Goal: Transaction & Acquisition: Obtain resource

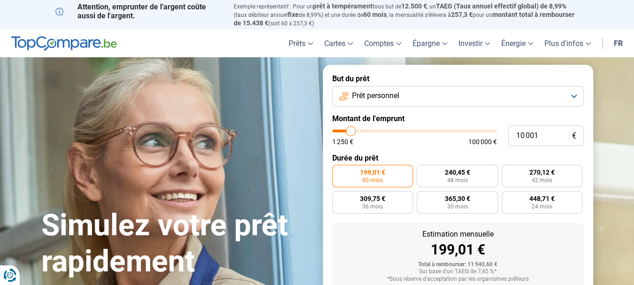
click at [464, 92] on button "Prêt personnel" at bounding box center [458, 96] width 252 height 21
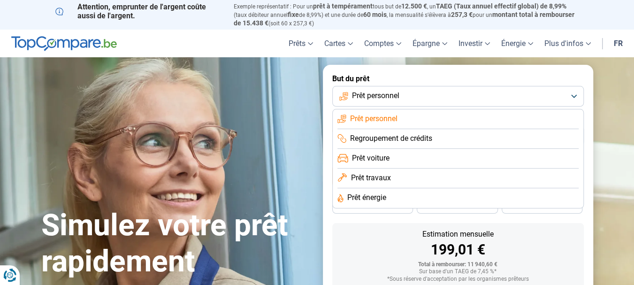
click at [366, 181] on span "Prêt travaux" at bounding box center [371, 178] width 40 height 10
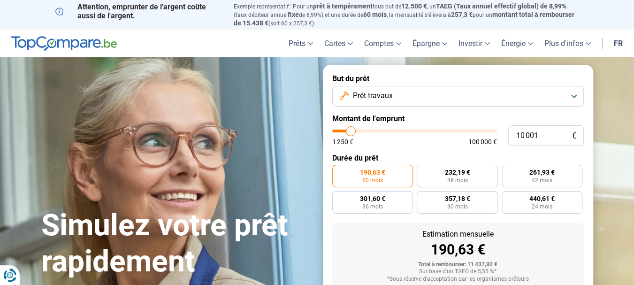
scroll to position [61, 0]
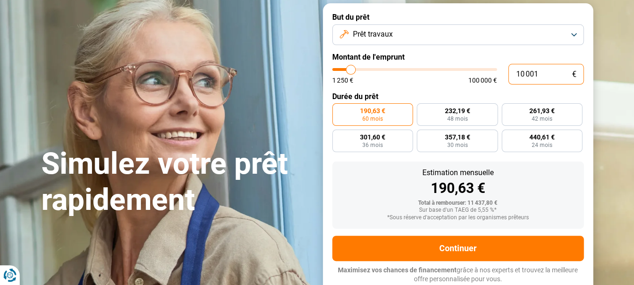
click at [540, 74] on input "10 001" at bounding box center [546, 74] width 76 height 21
type input "1 000"
type input "1250"
type input "100"
type input "1250"
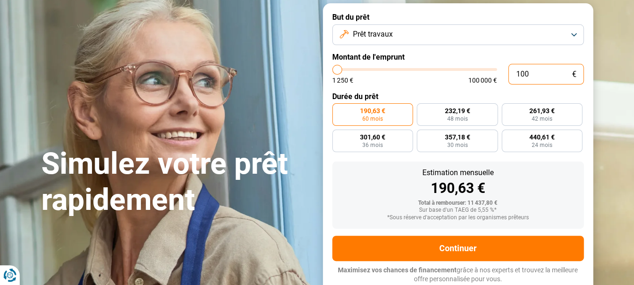
type input "10"
type input "1250"
type input "1"
type input "1250"
type input "0"
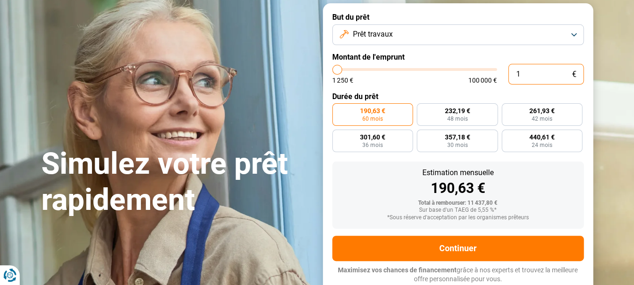
type input "1250"
type input "6"
type input "1250"
type input "60"
type input "1250"
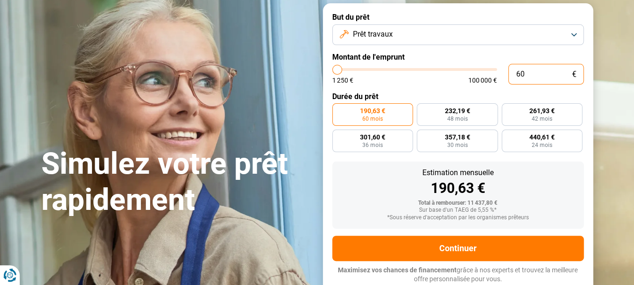
type input "600"
type input "1250"
type input "6 000"
type input "6000"
radio input "true"
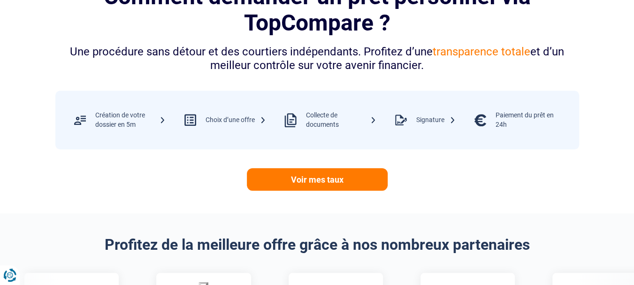
scroll to position [458, 0]
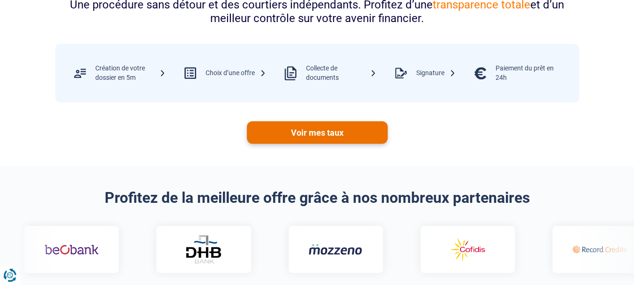
type input "6 000"
click at [333, 135] on link "Voir mes taux" at bounding box center [317, 132] width 141 height 23
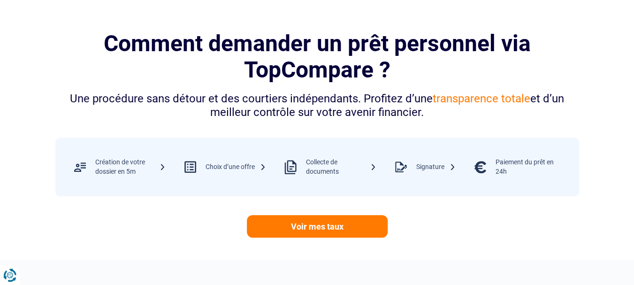
scroll to position [223, 0]
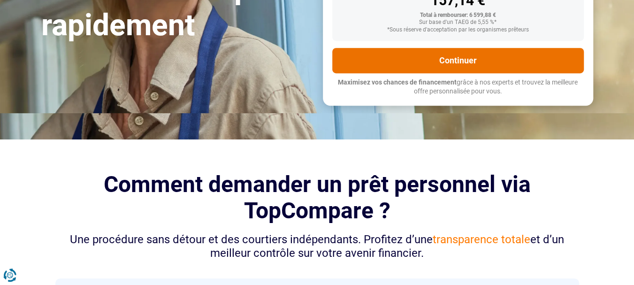
click at [456, 63] on button "Continuer" at bounding box center [458, 60] width 252 height 25
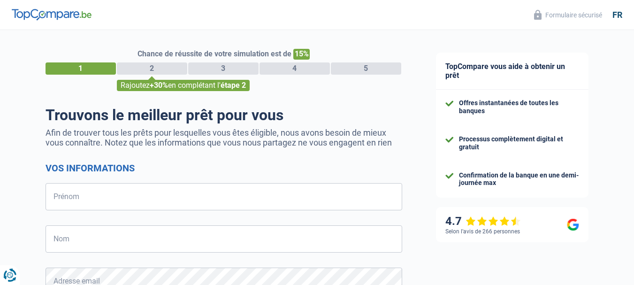
select select "32"
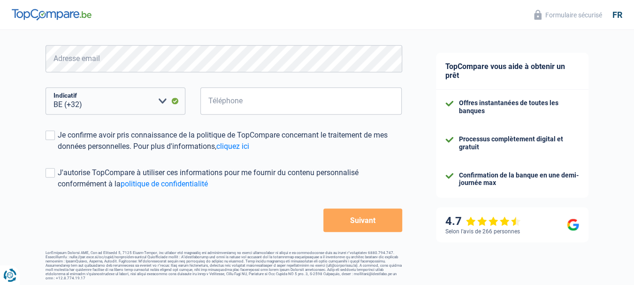
scroll to position [82, 0]
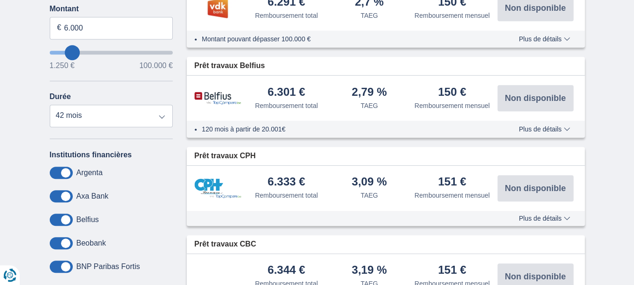
scroll to position [141, 0]
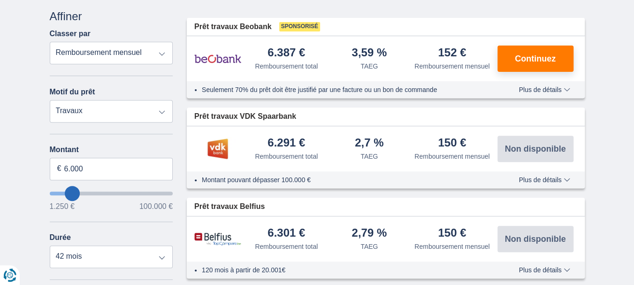
click at [218, 144] on img at bounding box center [217, 148] width 47 height 23
drag, startPoint x: 274, startPoint y: 148, endPoint x: 294, endPoint y: 160, distance: 23.8
click at [274, 148] on div "6.291 €" at bounding box center [286, 143] width 38 height 13
click at [565, 179] on span "Plus de détails" at bounding box center [544, 179] width 51 height 7
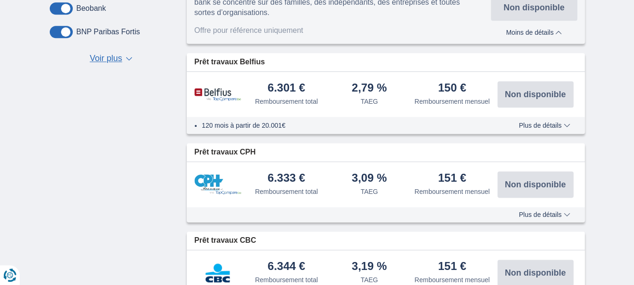
scroll to position [469, 0]
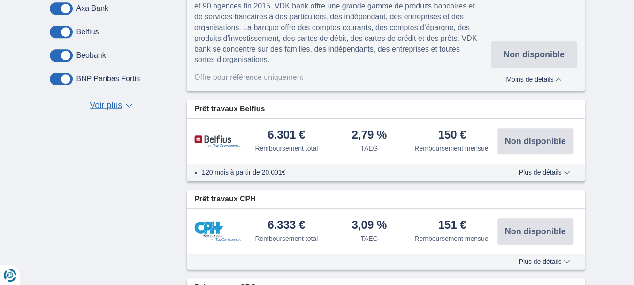
click at [215, 135] on img at bounding box center [217, 142] width 47 height 14
click at [535, 164] on div "120 mois à partir de 20.001€ Plus de détails Moins de détails" at bounding box center [386, 172] width 398 height 17
click at [531, 169] on span "Plus de détails" at bounding box center [544, 172] width 51 height 7
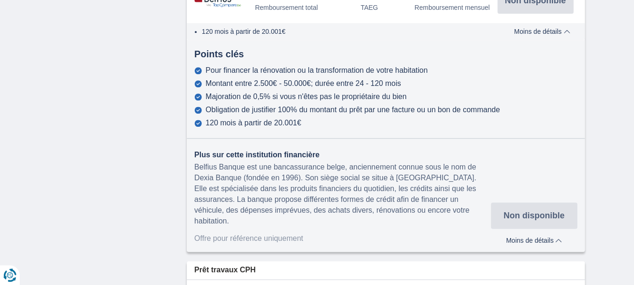
scroll to position [657, 0]
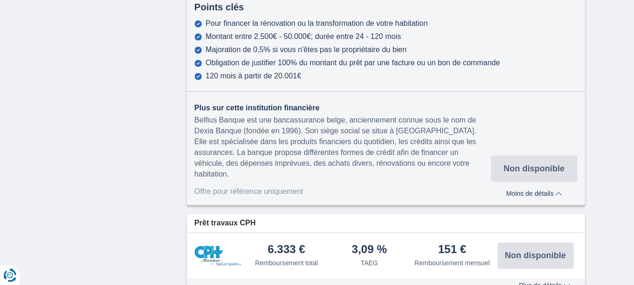
click at [315, 141] on div "Belfius Banque est une bancassurance belge, anciennement connue sous le nom de …" at bounding box center [342, 147] width 297 height 64
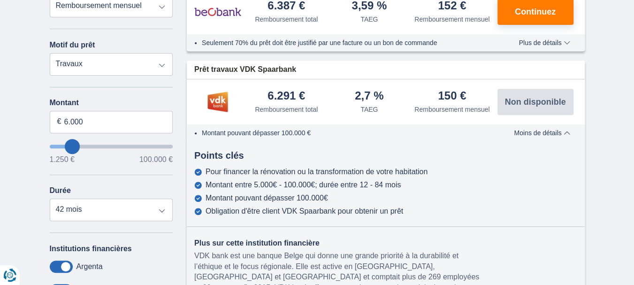
scroll to position [329, 0]
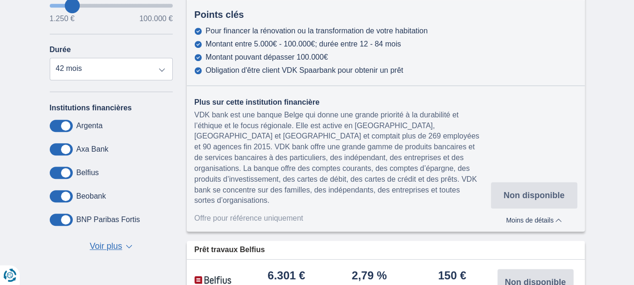
click at [360, 174] on div "VDK bank est une banque Belge qui donne une grande priorité à la durabilité et …" at bounding box center [342, 158] width 297 height 97
click at [232, 213] on div "Offre pour référence uniquement" at bounding box center [342, 218] width 297 height 11
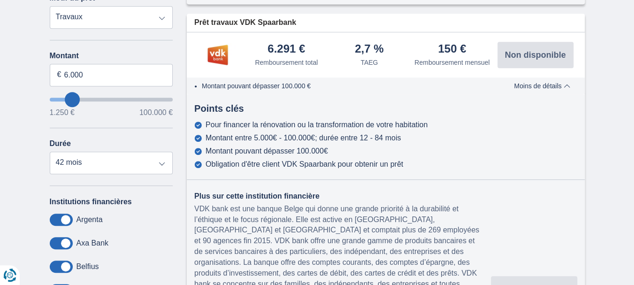
scroll to position [141, 0]
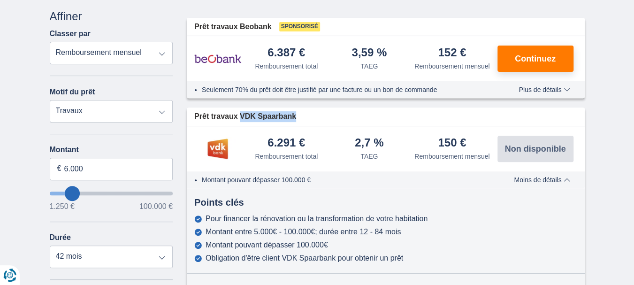
drag, startPoint x: 239, startPoint y: 115, endPoint x: 298, endPoint y: 116, distance: 58.2
click at [298, 116] on div "Prêt travaux VDK Spaarbank" at bounding box center [386, 116] width 398 height 18
copy span "VDK Spaarbank"
